Goal: Navigation & Orientation: Find specific page/section

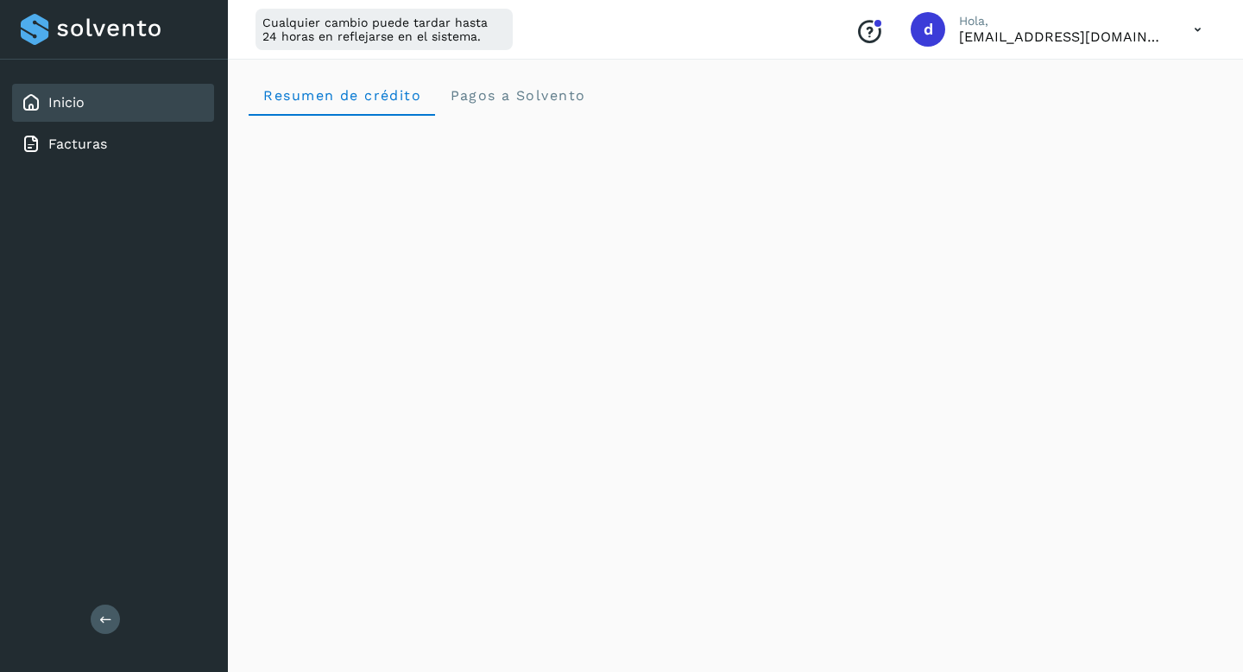
click at [132, 104] on div "Inicio" at bounding box center [113, 103] width 202 height 38
click at [96, 144] on link "Facturas" at bounding box center [77, 144] width 59 height 16
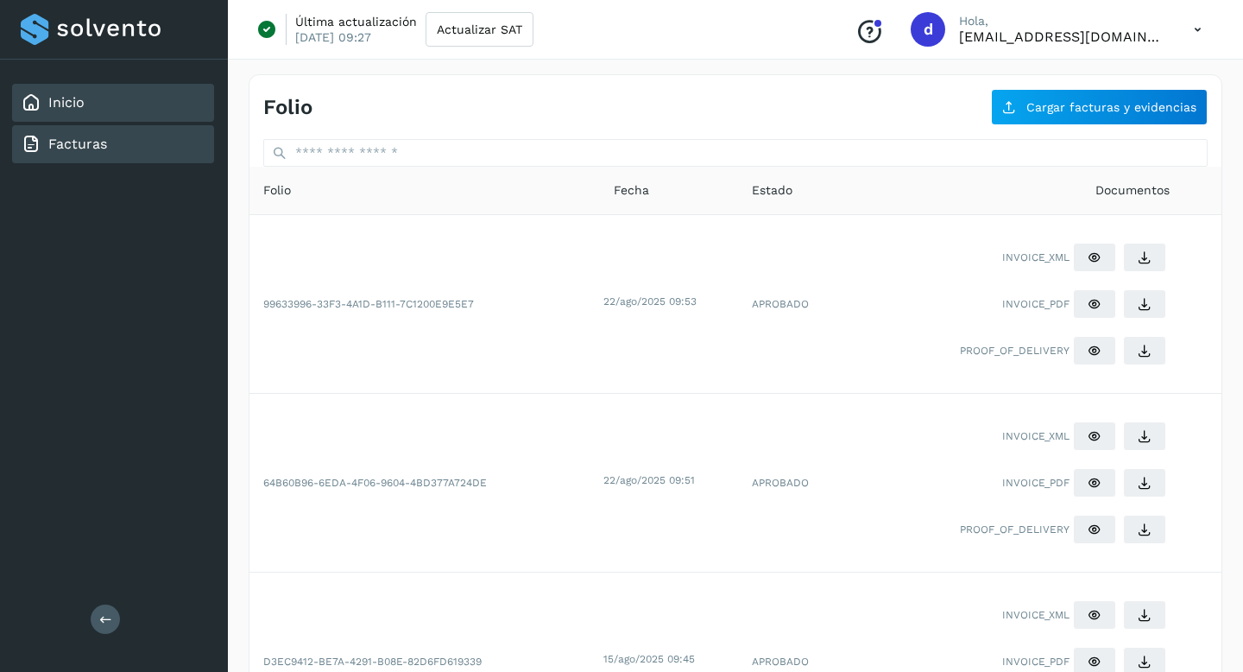
click at [88, 104] on div "Inicio" at bounding box center [113, 103] width 202 height 38
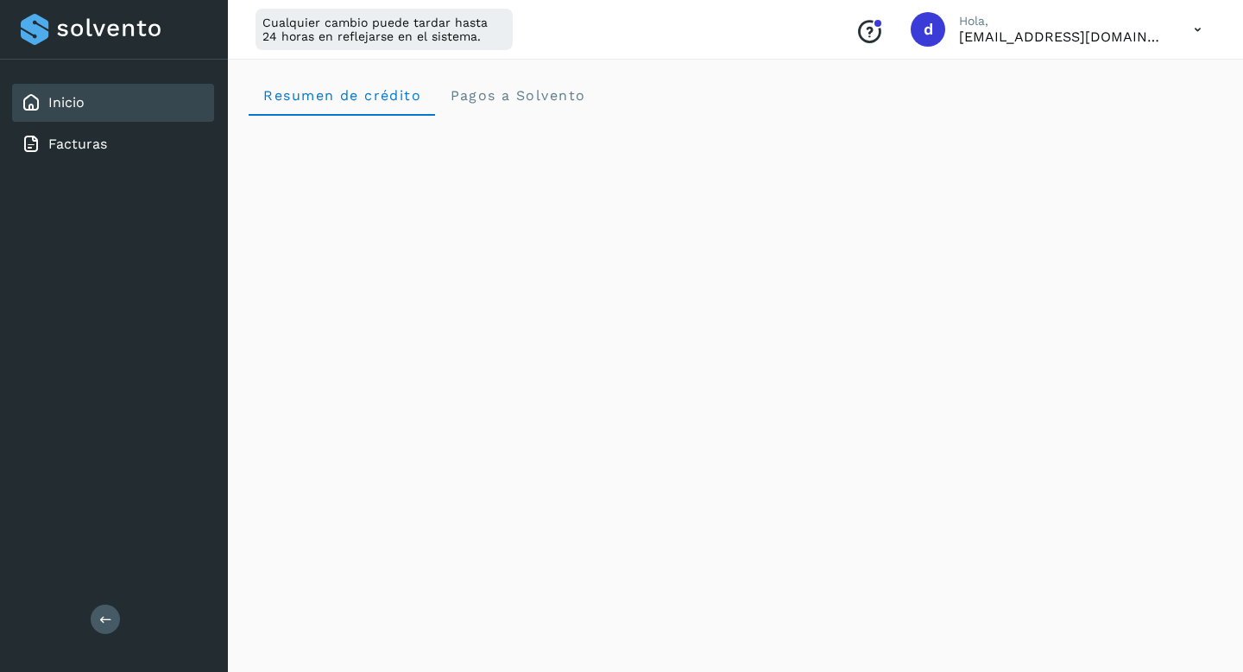
click at [1198, 34] on icon at bounding box center [1197, 29] width 35 height 35
click at [1108, 117] on div "Cerrar sesión" at bounding box center [1111, 111] width 205 height 33
